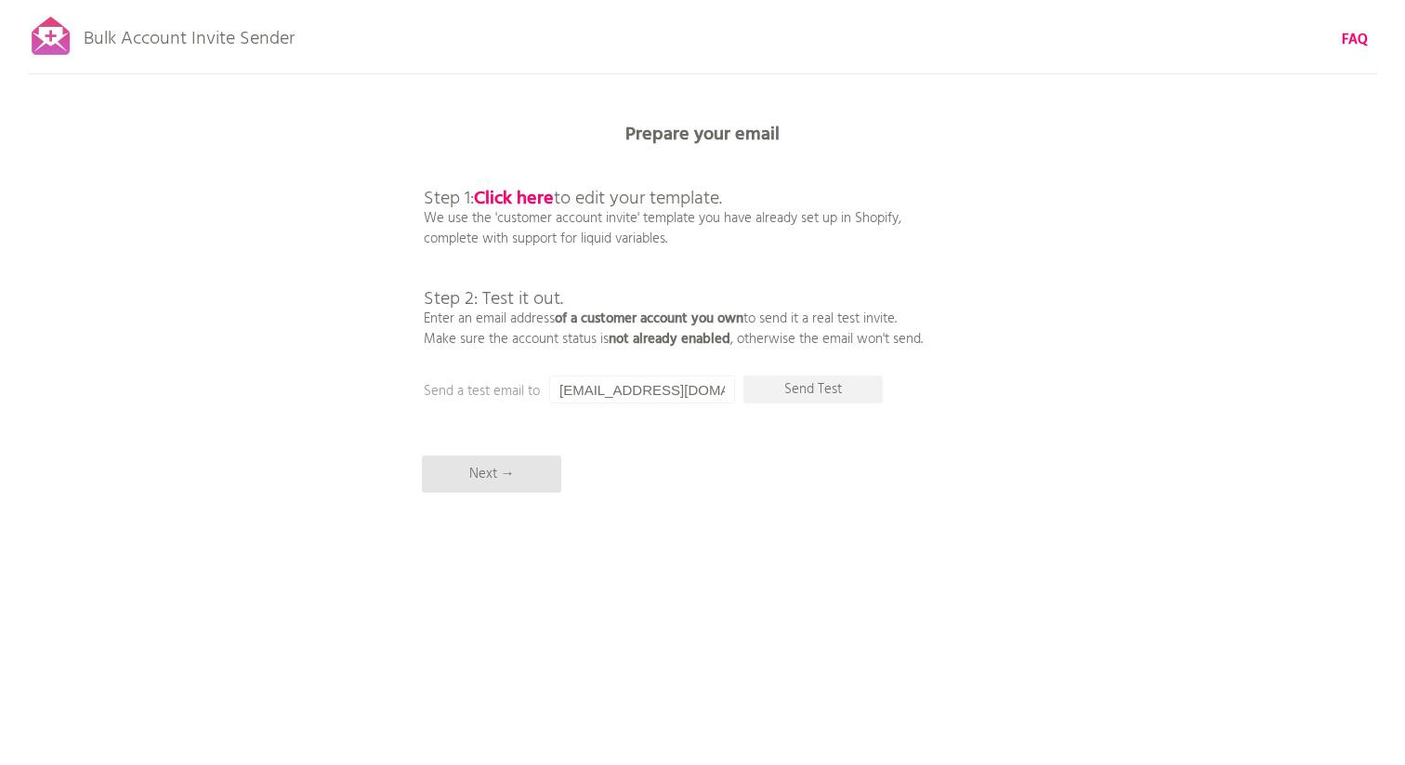
click at [811, 415] on div "Bulk Account Invite Sender FAQ Synced all customers! Pause sending (This can ta…" at bounding box center [702, 325] width 1405 height 650
click at [824, 385] on p "Send Test" at bounding box center [812, 389] width 139 height 28
click at [519, 198] on b "Click here" at bounding box center [514, 199] width 80 height 30
click at [670, 383] on input "[EMAIL_ADDRESS][DOMAIN_NAME]" at bounding box center [642, 389] width 186 height 28
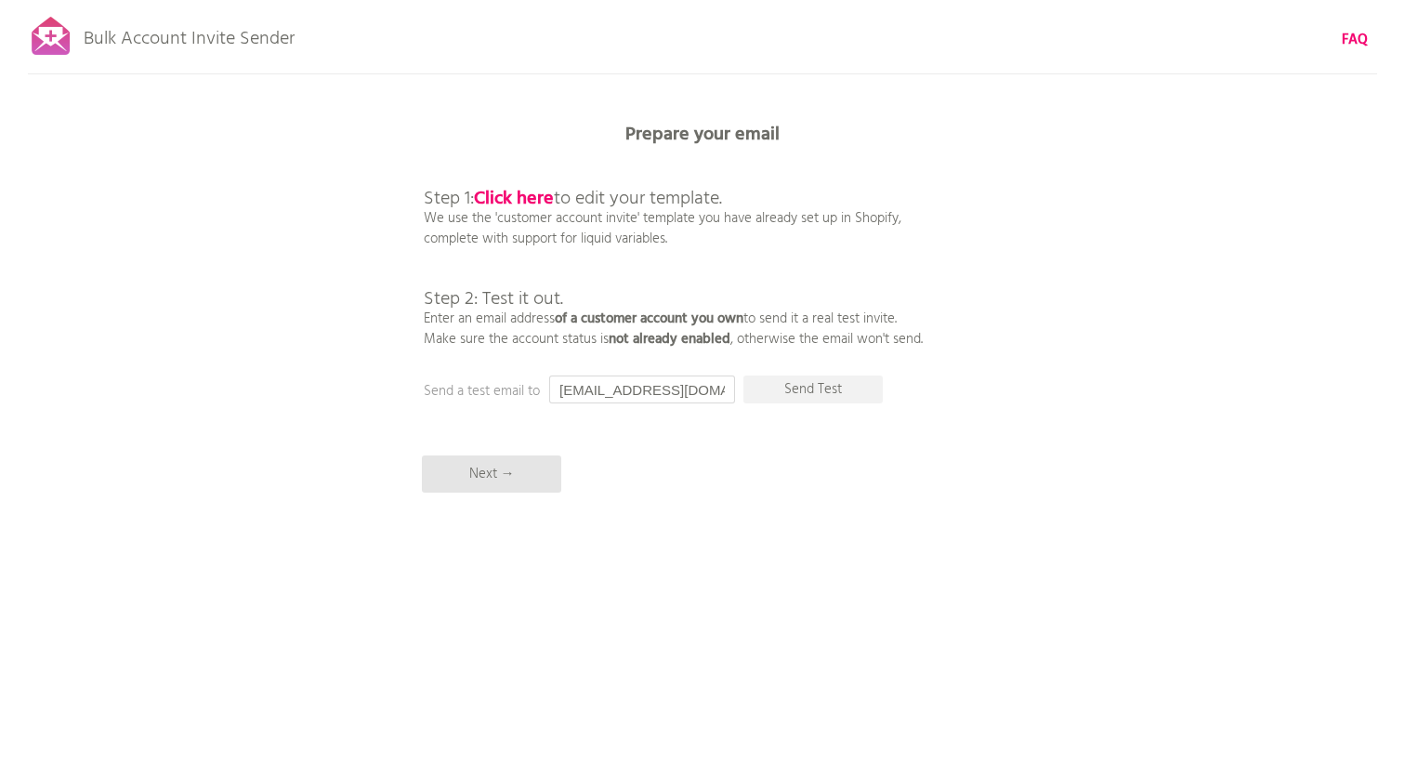
click at [670, 383] on input "[EMAIL_ADDRESS][DOMAIN_NAME]" at bounding box center [642, 389] width 186 height 28
click at [822, 385] on p "Send Test" at bounding box center [812, 389] width 139 height 28
click at [626, 388] on input "fabulousltd@gmail.com" at bounding box center [642, 389] width 186 height 28
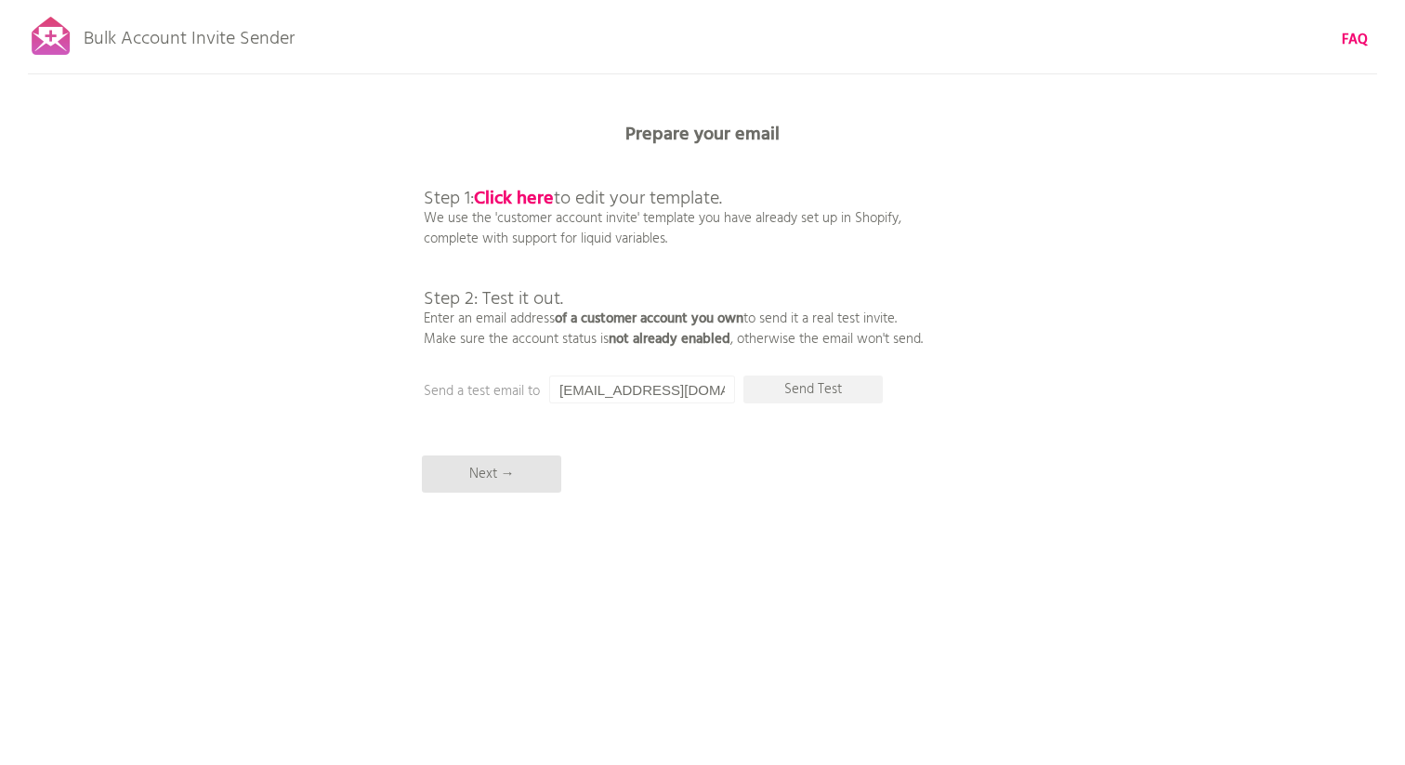
click at [626, 388] on input "fabulousltd@gmail.com" at bounding box center [642, 389] width 186 height 28
click at [818, 391] on p "Send Test" at bounding box center [812, 389] width 139 height 28
click at [647, 390] on input "driverarotonga@gmail.com" at bounding box center [642, 389] width 186 height 28
click at [786, 392] on p "Send Test" at bounding box center [812, 389] width 139 height 28
drag, startPoint x: 613, startPoint y: 388, endPoint x: 535, endPoint y: 392, distance: 78.1
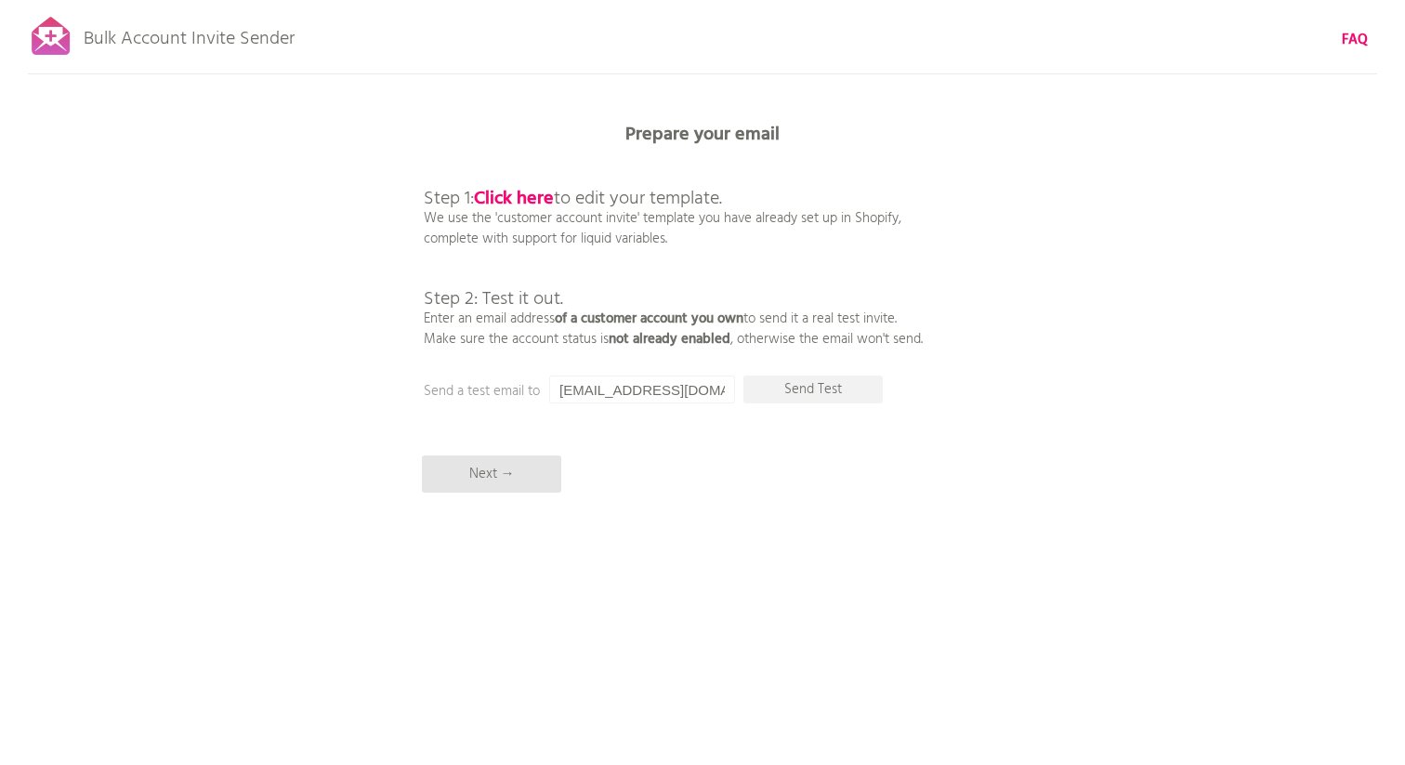
click at [536, 0] on div "Prepare your email Step 1: Click here to edit your template. We use the 'custom…" at bounding box center [702, 0] width 1405 height 0
click at [813, 384] on p "Send Test" at bounding box center [812, 389] width 139 height 28
drag, startPoint x: 626, startPoint y: 391, endPoint x: 497, endPoint y: 397, distance: 129.2
click at [497, 0] on div "Prepare your email Step 1: Click here to edit your template. We use the 'custom…" at bounding box center [702, 0] width 1405 height 0
click at [625, 388] on input "littleloftraro@gmail.com" at bounding box center [642, 389] width 186 height 28
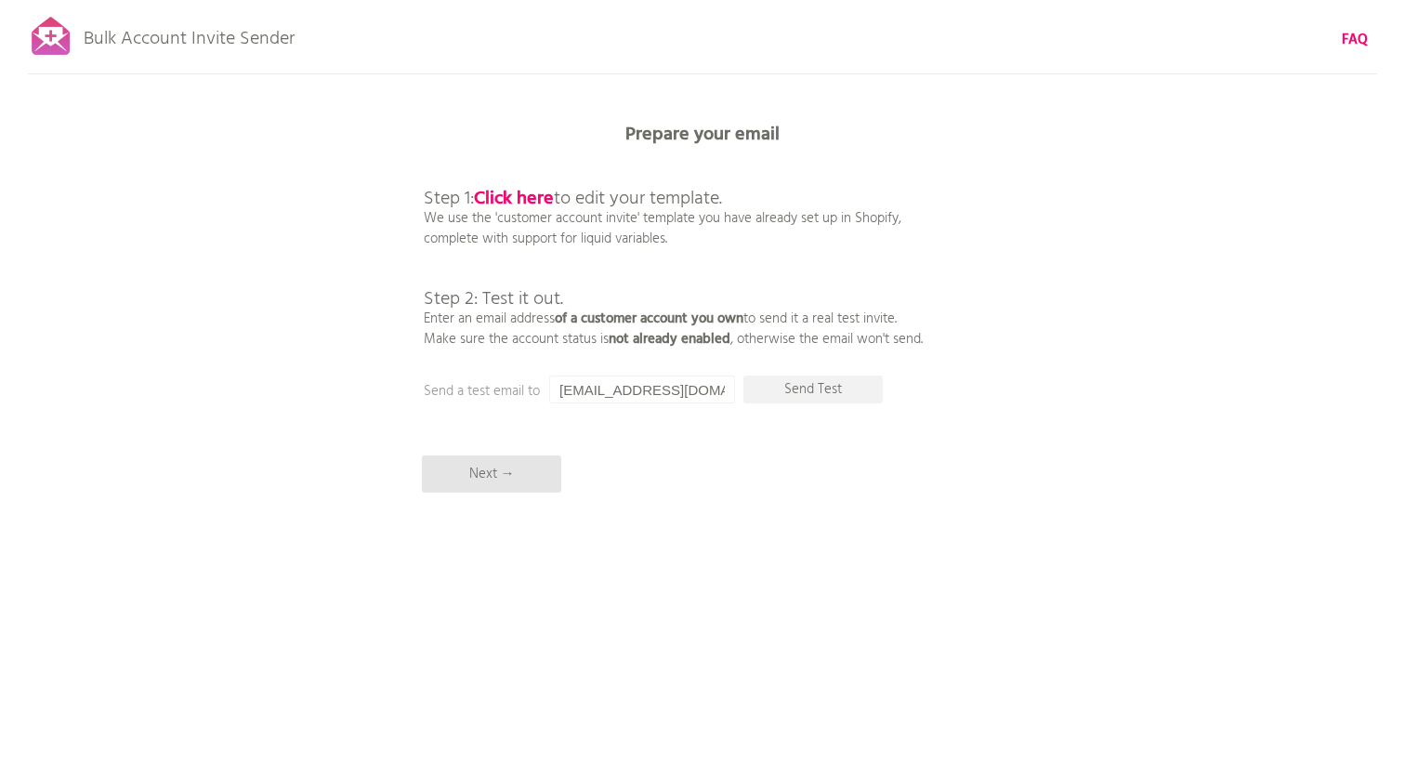
drag, startPoint x: 625, startPoint y: 388, endPoint x: 540, endPoint y: 391, distance: 85.5
click at [540, 0] on div "Prepare your email Step 1: Click here to edit your template. We use the 'custom…" at bounding box center [702, 0] width 1405 height 0
type input "rarobrett@gmail.com"
click at [801, 392] on p "Send Test" at bounding box center [812, 389] width 139 height 28
click at [477, 475] on p "Next →" at bounding box center [491, 473] width 139 height 37
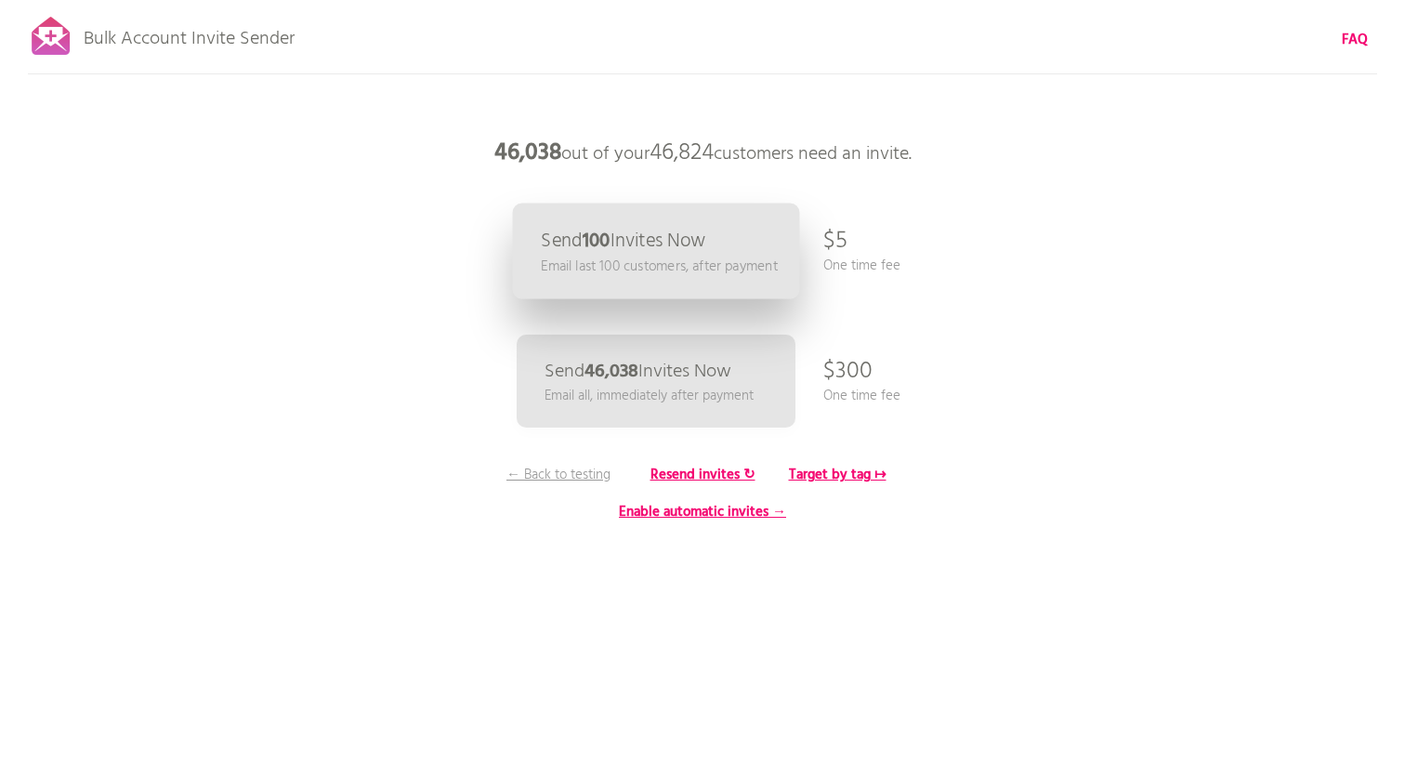
click at [663, 242] on p "Send 100 Invites Now" at bounding box center [623, 241] width 164 height 20
